Goal: Information Seeking & Learning: Learn about a topic

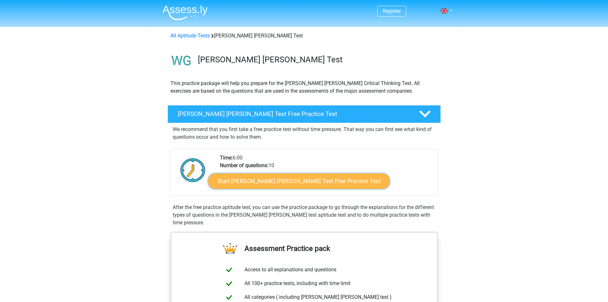
click at [276, 182] on link "Start Watson Glaser Test Free Practice Test" at bounding box center [299, 180] width 182 height 15
click at [309, 178] on link "Start Watson Glaser Test Free Practice Test" at bounding box center [299, 180] width 182 height 15
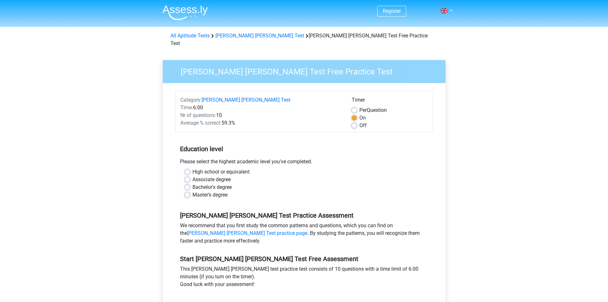
scroll to position [32, 0]
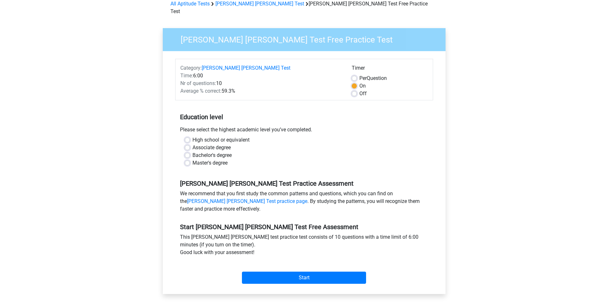
click at [193, 136] on label "High school or equivalent" at bounding box center [221, 140] width 57 height 8
click at [187, 136] on input "High school or equivalent" at bounding box center [187, 139] width 5 height 6
radio input "true"
click at [308, 198] on link "Watson Glaser Test practice page" at bounding box center [247, 201] width 120 height 6
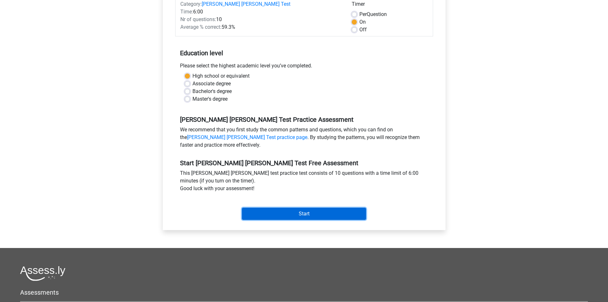
click at [322, 208] on input "Start" at bounding box center [304, 214] width 124 height 12
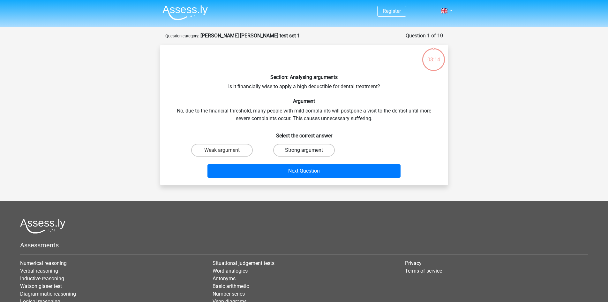
click at [306, 149] on label "Strong argument" at bounding box center [304, 150] width 62 height 13
click at [306, 150] on input "Strong argument" at bounding box center [306, 152] width 4 height 4
radio input "true"
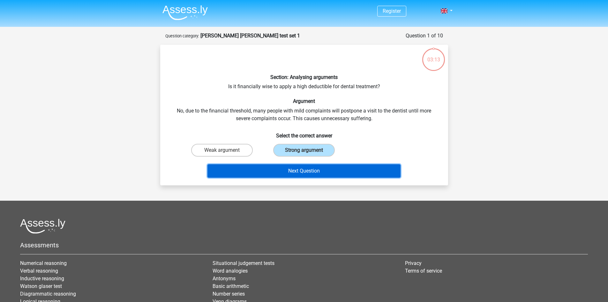
click at [301, 171] on button "Next Question" at bounding box center [304, 170] width 193 height 13
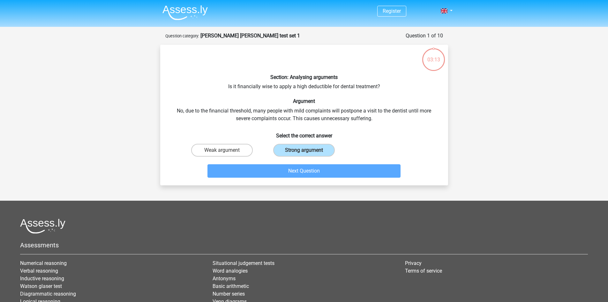
scroll to position [32, 0]
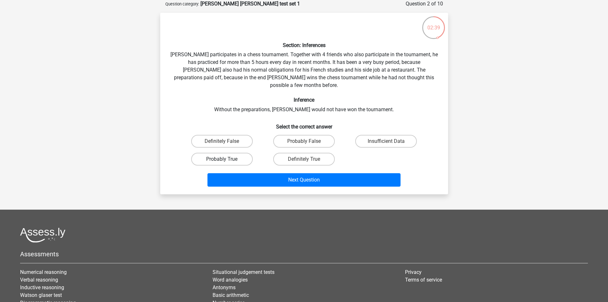
click at [216, 153] on label "Probably True" at bounding box center [222, 159] width 62 height 13
click at [222, 159] on input "Probably True" at bounding box center [224, 161] width 4 height 4
radio input "true"
click at [300, 153] on label "Definitely True" at bounding box center [304, 159] width 62 height 13
click at [304, 159] on input "Definitely True" at bounding box center [306, 161] width 4 height 4
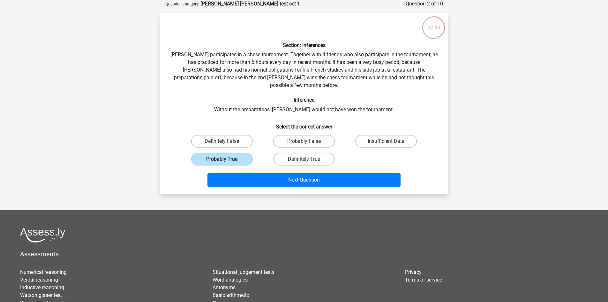
radio input "true"
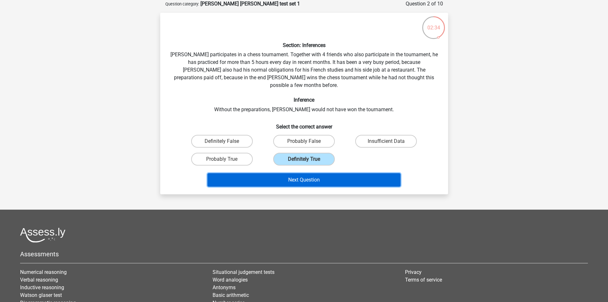
click at [298, 173] on button "Next Question" at bounding box center [304, 179] width 193 height 13
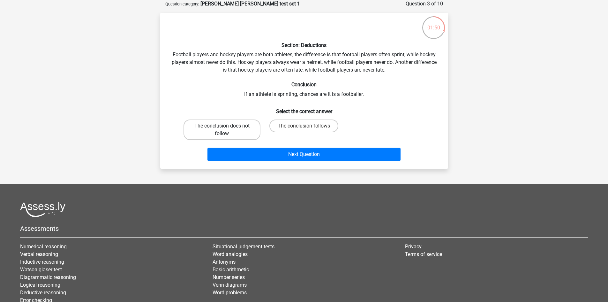
click at [232, 126] on label "The conclusion does not follow" at bounding box center [222, 129] width 77 height 20
click at [226, 126] on input "The conclusion does not follow" at bounding box center [224, 128] width 4 height 4
radio input "true"
click at [265, 142] on div "Next Question" at bounding box center [305, 152] width 268 height 21
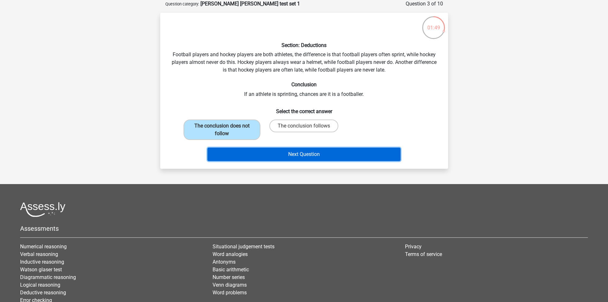
click at [266, 150] on button "Next Question" at bounding box center [304, 154] width 193 height 13
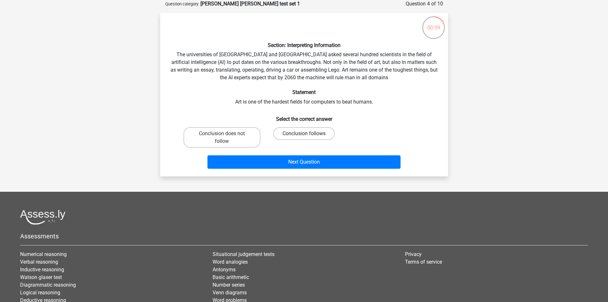
click at [289, 132] on label "Conclusion follows" at bounding box center [304, 133] width 62 height 13
click at [304, 133] on input "Conclusion follows" at bounding box center [306, 135] width 4 height 4
radio input "true"
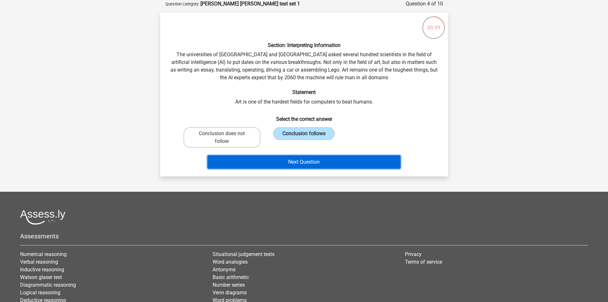
click at [304, 163] on button "Next Question" at bounding box center [304, 161] width 193 height 13
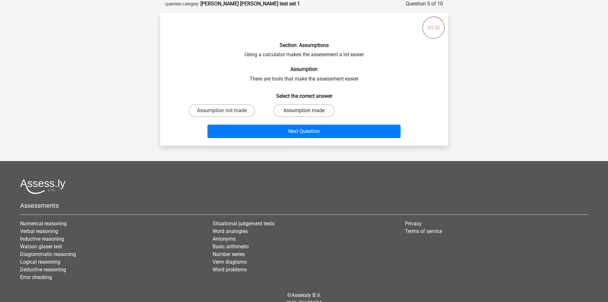
click at [319, 109] on label "Assumption made" at bounding box center [304, 110] width 62 height 13
click at [308, 110] on input "Assumption made" at bounding box center [306, 112] width 4 height 4
radio input "true"
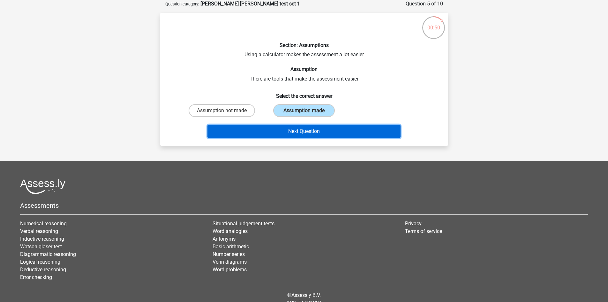
click at [315, 134] on button "Next Question" at bounding box center [304, 131] width 193 height 13
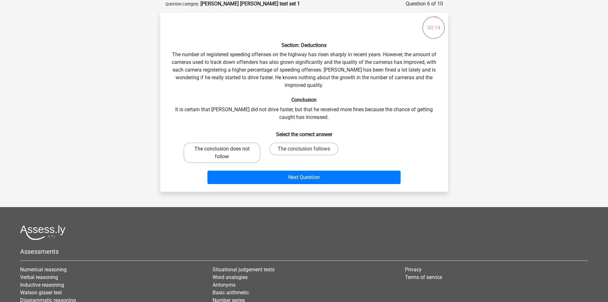
click at [250, 158] on label "The conclusion does not follow" at bounding box center [222, 152] width 77 height 20
click at [226, 153] on input "The conclusion does not follow" at bounding box center [224, 151] width 4 height 4
radio input "true"
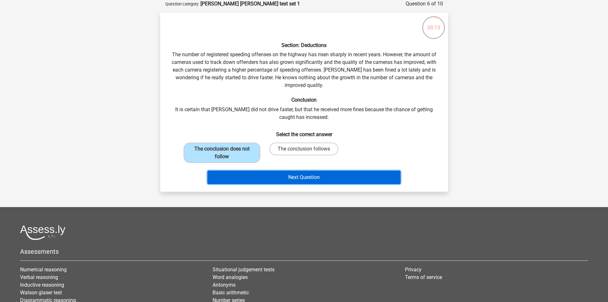
click at [247, 178] on button "Next Question" at bounding box center [304, 177] width 193 height 13
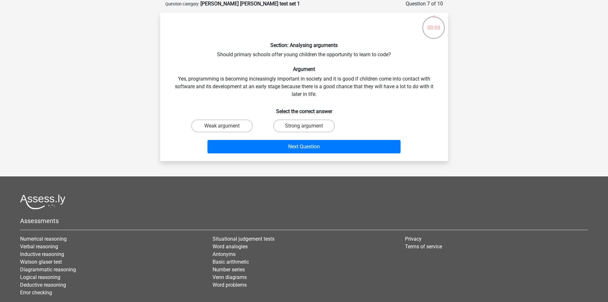
click at [305, 126] on input "Strong argument" at bounding box center [306, 128] width 4 height 4
radio input "true"
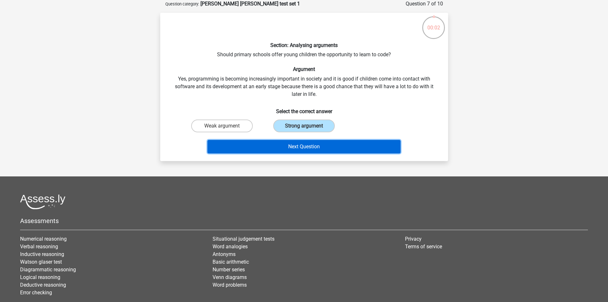
click at [300, 148] on button "Next Question" at bounding box center [304, 146] width 193 height 13
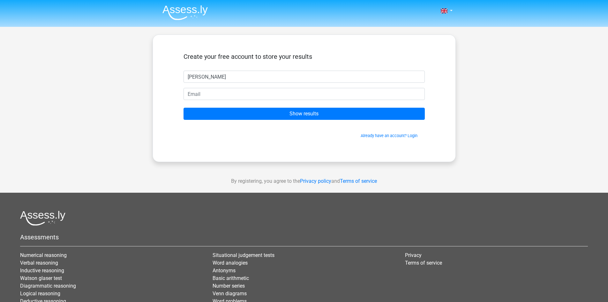
type input "[PERSON_NAME]"
click at [289, 95] on input "email" at bounding box center [304, 94] width 241 height 12
type input "[EMAIL_ADDRESS][DOMAIN_NAME]"
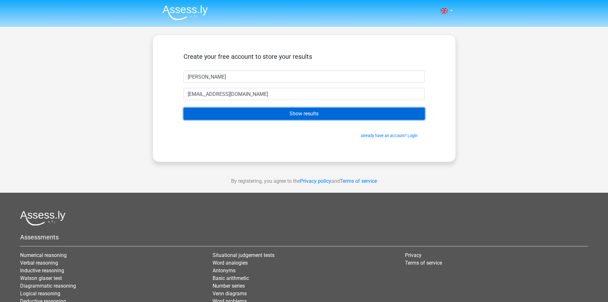
click at [272, 110] on input "Show results" at bounding box center [304, 114] width 241 height 12
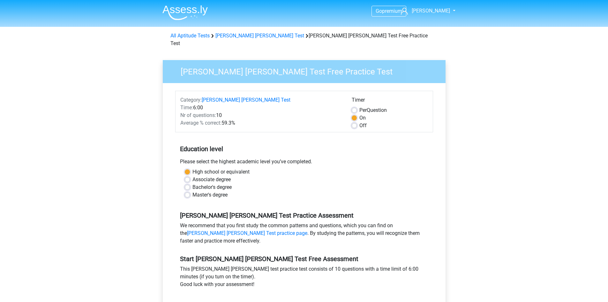
scroll to position [128, 0]
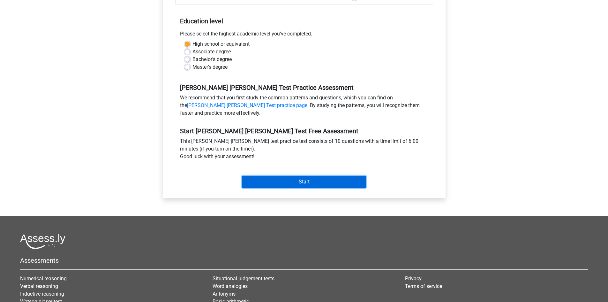
click at [299, 176] on input "Start" at bounding box center [304, 182] width 124 height 12
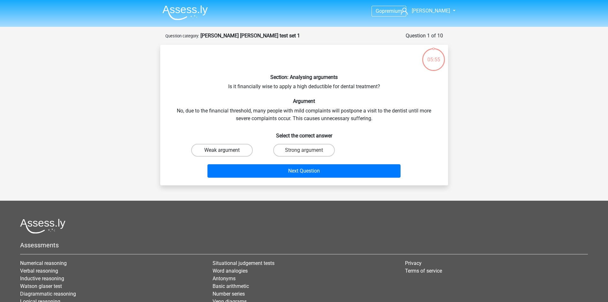
click at [234, 145] on label "Weak argument" at bounding box center [222, 150] width 62 height 13
click at [226, 150] on input "Weak argument" at bounding box center [224, 152] width 4 height 4
radio input "true"
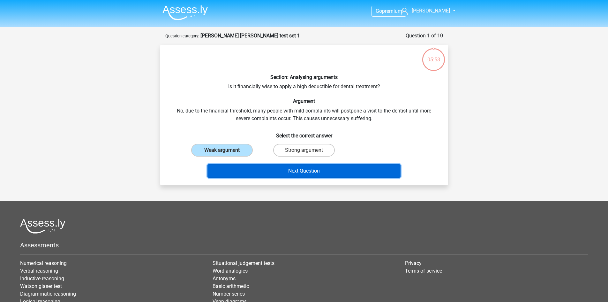
click at [262, 167] on button "Next Question" at bounding box center [304, 170] width 193 height 13
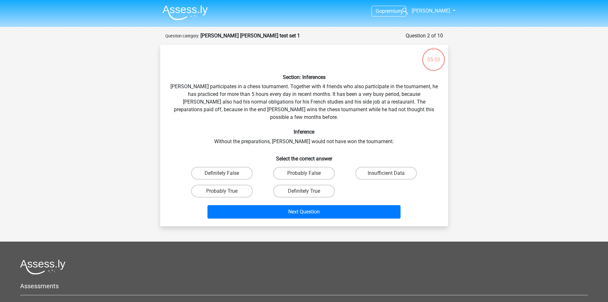
scroll to position [32, 0]
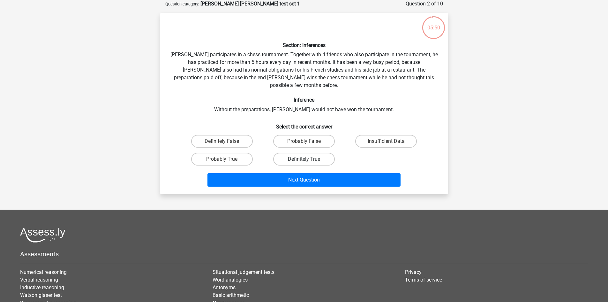
click at [279, 153] on label "Definitely True" at bounding box center [304, 159] width 62 height 13
click at [304, 159] on input "Definitely True" at bounding box center [306, 161] width 4 height 4
radio input "true"
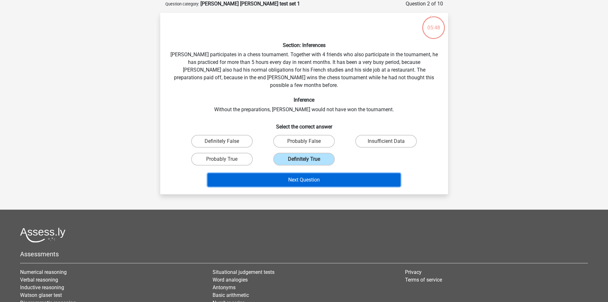
click at [279, 173] on button "Next Question" at bounding box center [304, 179] width 193 height 13
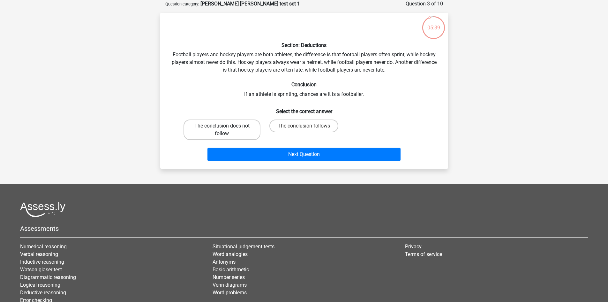
click at [247, 127] on label "The conclusion does not follow" at bounding box center [222, 129] width 77 height 20
click at [226, 127] on input "The conclusion does not follow" at bounding box center [224, 128] width 4 height 4
radio input "true"
click at [258, 146] on div "Next Question" at bounding box center [305, 152] width 268 height 21
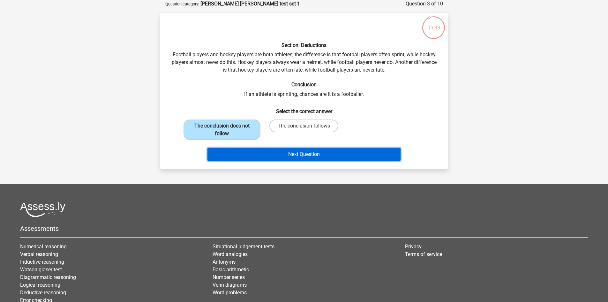
click at [259, 156] on button "Next Question" at bounding box center [304, 154] width 193 height 13
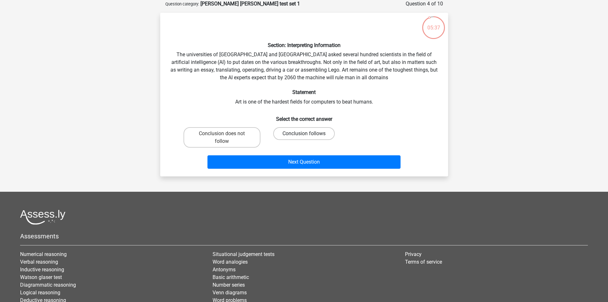
click at [303, 137] on label "Conclusion follows" at bounding box center [304, 133] width 62 height 13
click at [304, 137] on input "Conclusion follows" at bounding box center [306, 135] width 4 height 4
radio input "true"
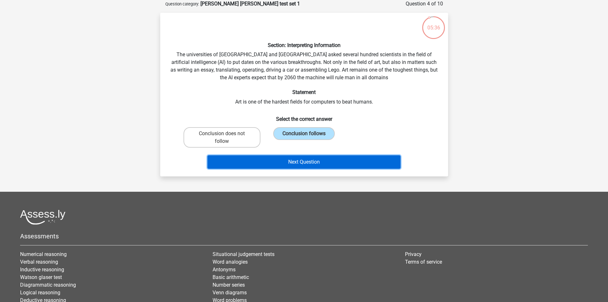
drag, startPoint x: 300, startPoint y: 166, endPoint x: 300, endPoint y: 162, distance: 4.2
click at [300, 166] on button "Next Question" at bounding box center [304, 161] width 193 height 13
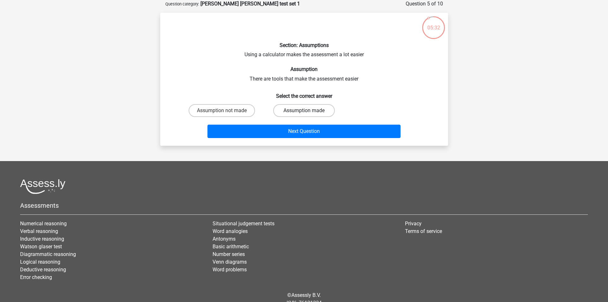
click at [292, 111] on label "Assumption made" at bounding box center [304, 110] width 62 height 13
click at [304, 111] on input "Assumption made" at bounding box center [306, 112] width 4 height 4
radio input "true"
click at [293, 122] on div "Next Question" at bounding box center [305, 129] width 268 height 21
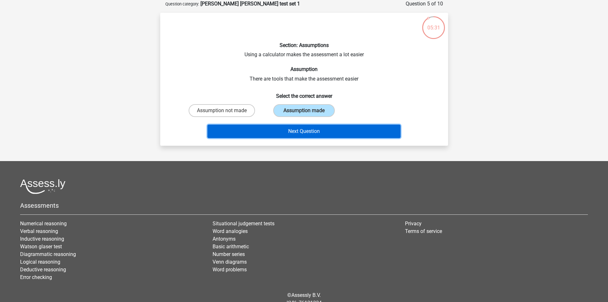
click at [289, 127] on button "Next Question" at bounding box center [304, 131] width 193 height 13
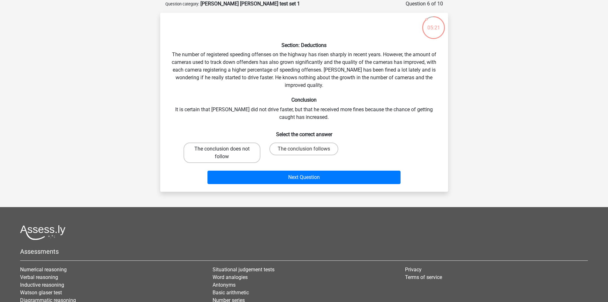
click at [241, 152] on label "The conclusion does not follow" at bounding box center [222, 152] width 77 height 20
click at [226, 152] on input "The conclusion does not follow" at bounding box center [224, 151] width 4 height 4
radio input "true"
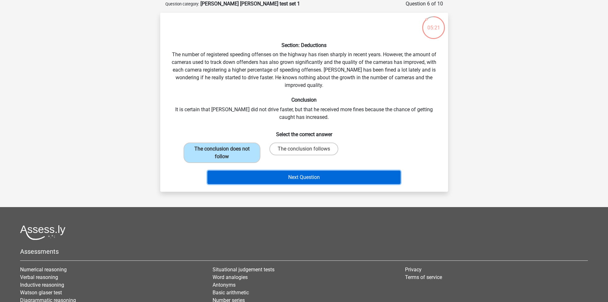
click at [253, 174] on button "Next Question" at bounding box center [304, 177] width 193 height 13
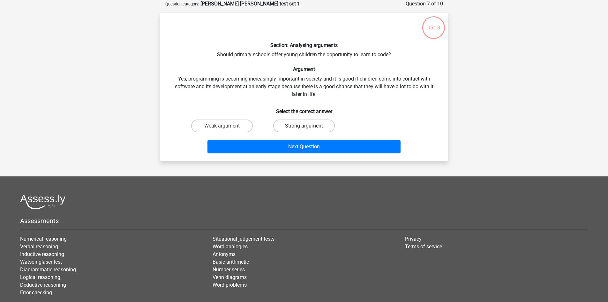
click at [287, 121] on label "Strong argument" at bounding box center [304, 125] width 62 height 13
click at [304, 126] on input "Strong argument" at bounding box center [306, 128] width 4 height 4
radio input "true"
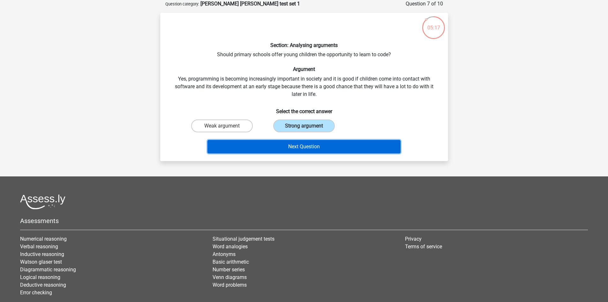
click at [276, 144] on button "Next Question" at bounding box center [304, 146] width 193 height 13
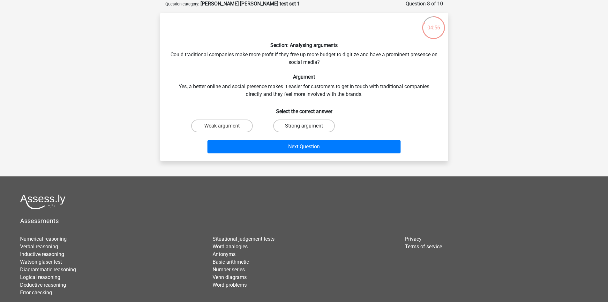
click at [311, 125] on label "Strong argument" at bounding box center [304, 125] width 62 height 13
click at [308, 126] on input "Strong argument" at bounding box center [306, 128] width 4 height 4
radio input "true"
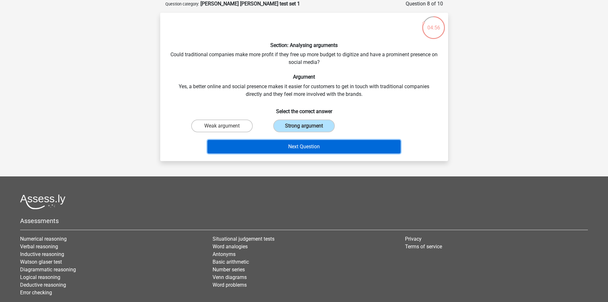
click at [302, 140] on button "Next Question" at bounding box center [304, 146] width 193 height 13
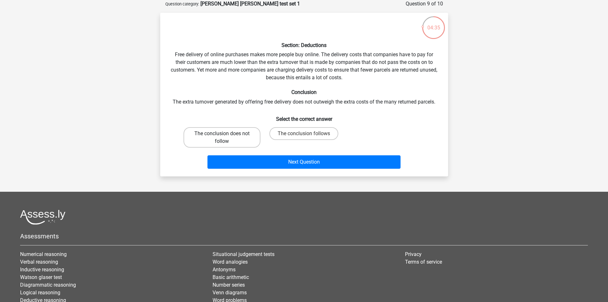
click at [250, 141] on label "The conclusion does not follow" at bounding box center [222, 137] width 77 height 20
click at [226, 138] on input "The conclusion does not follow" at bounding box center [224, 135] width 4 height 4
radio input "true"
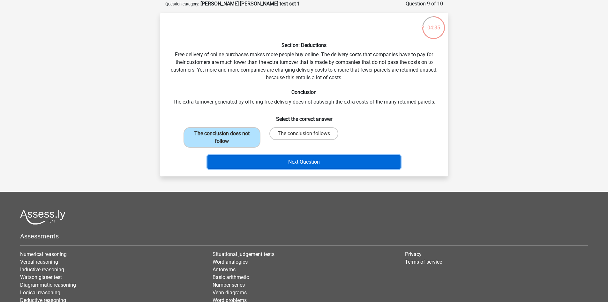
click at [258, 160] on button "Next Question" at bounding box center [304, 161] width 193 height 13
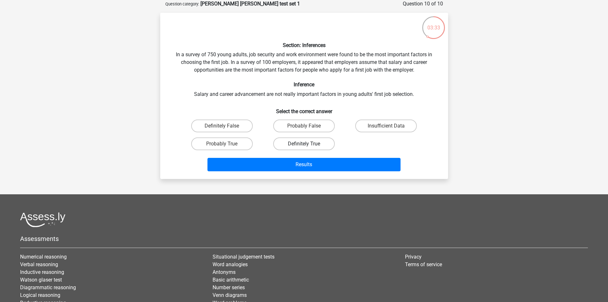
click at [323, 147] on label "Definitely True" at bounding box center [304, 143] width 62 height 13
click at [308, 147] on input "Definitely True" at bounding box center [306, 146] width 4 height 4
radio input "true"
click at [313, 128] on label "Probably False" at bounding box center [304, 125] width 62 height 13
click at [308, 128] on input "Probably False" at bounding box center [306, 128] width 4 height 4
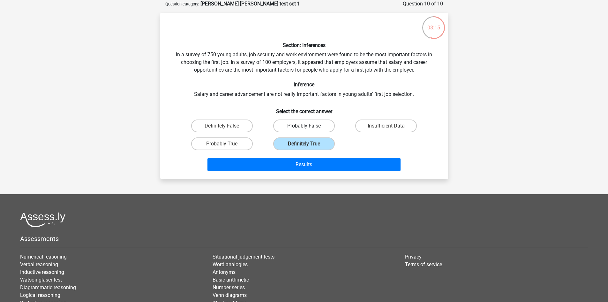
radio input "true"
click at [313, 128] on label "Probably False" at bounding box center [304, 125] width 62 height 13
click at [308, 128] on input "Probably False" at bounding box center [306, 128] width 4 height 4
click at [367, 125] on label "Insufficient Data" at bounding box center [386, 125] width 62 height 13
click at [386, 126] on input "Insufficient Data" at bounding box center [388, 128] width 4 height 4
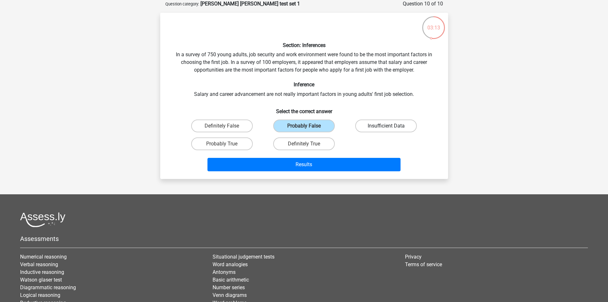
radio input "true"
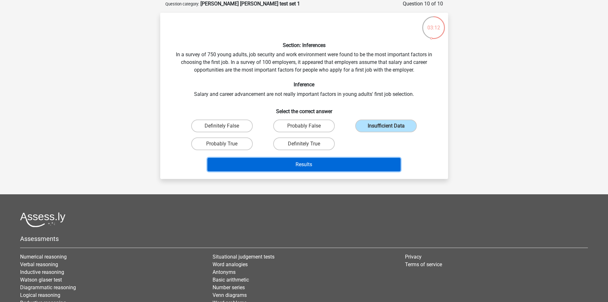
click at [349, 162] on button "Results" at bounding box center [304, 164] width 193 height 13
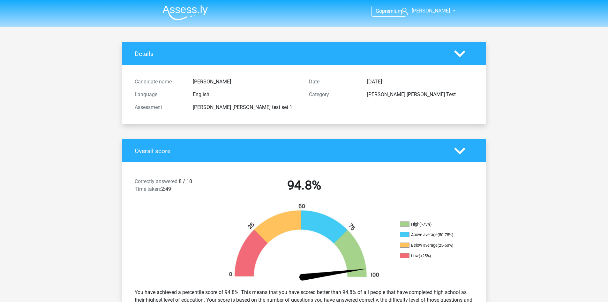
click at [207, 122] on div "Candidate name [PERSON_NAME] Language English Assessment [PERSON_NAME] [PERSON_…" at bounding box center [304, 94] width 354 height 59
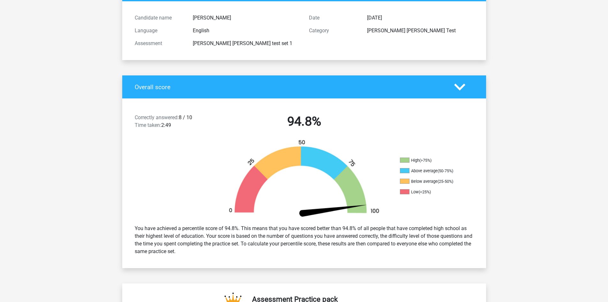
scroll to position [96, 0]
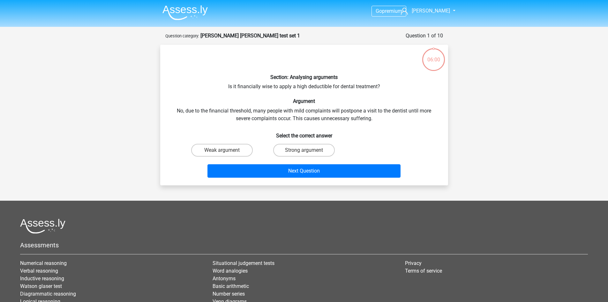
scroll to position [32, 0]
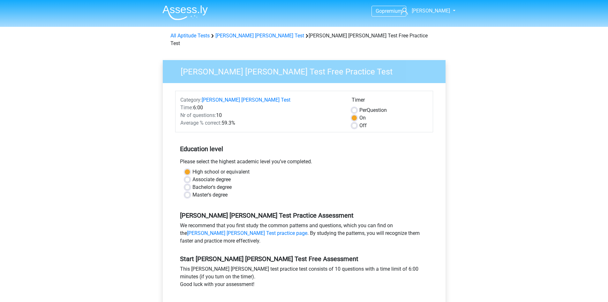
scroll to position [128, 0]
